Goal: Task Accomplishment & Management: Manage account settings

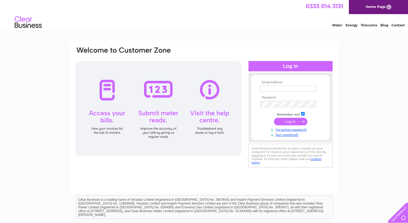
click at [268, 88] on input "text" at bounding box center [289, 89] width 56 height 6
type input "[PERSON_NAME][EMAIL_ADDRESS][DOMAIN_NAME]"
click at [291, 124] on input "submit" at bounding box center [290, 122] width 33 height 8
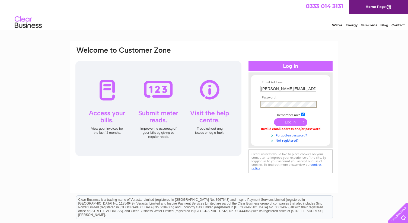
click at [291, 124] on input "submit" at bounding box center [290, 122] width 33 height 8
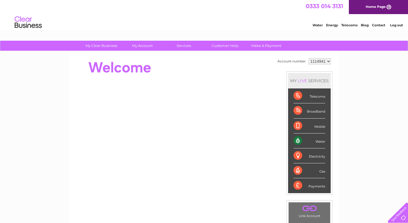
click at [301, 140] on div "Water" at bounding box center [310, 141] width 32 height 15
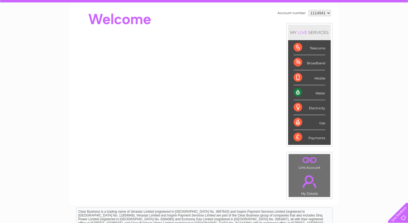
scroll to position [33, 0]
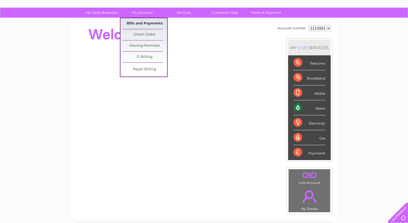
click at [141, 21] on link "Bills and Payments" at bounding box center [144, 23] width 45 height 11
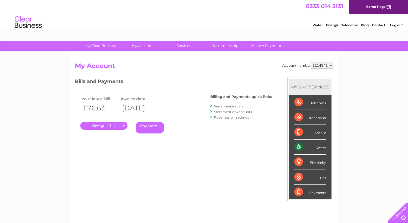
click at [238, 106] on link "View previous bills" at bounding box center [229, 106] width 30 height 4
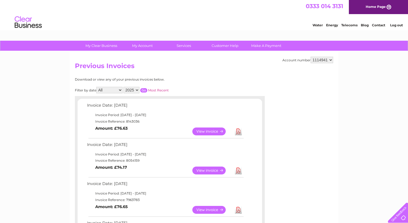
click at [208, 170] on link "View" at bounding box center [212, 171] width 40 height 8
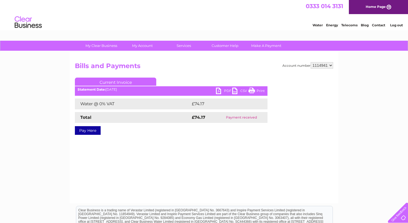
click at [224, 90] on link "PDF" at bounding box center [224, 92] width 16 height 8
